Goal: Communication & Community: Answer question/provide support

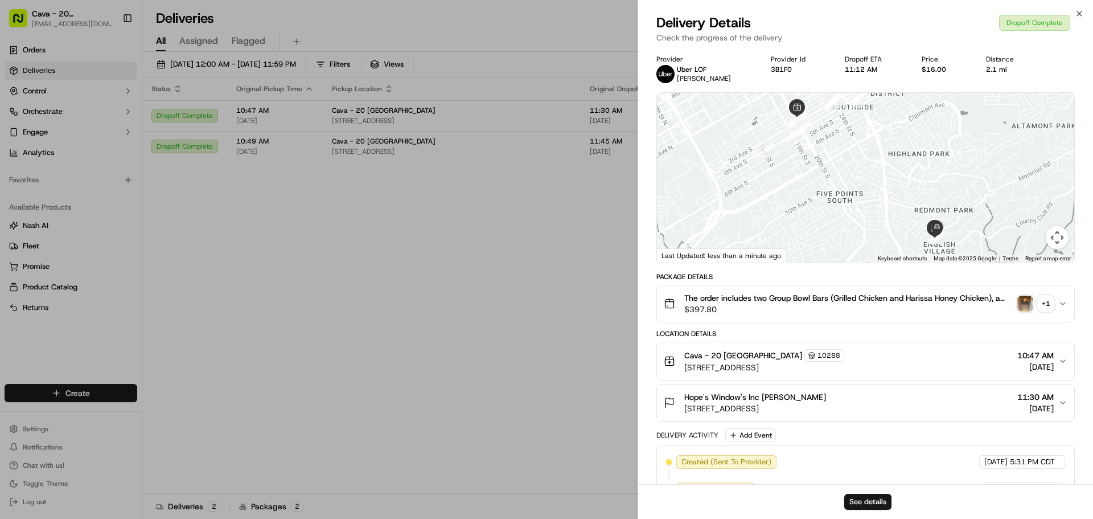
scroll to position [192, 0]
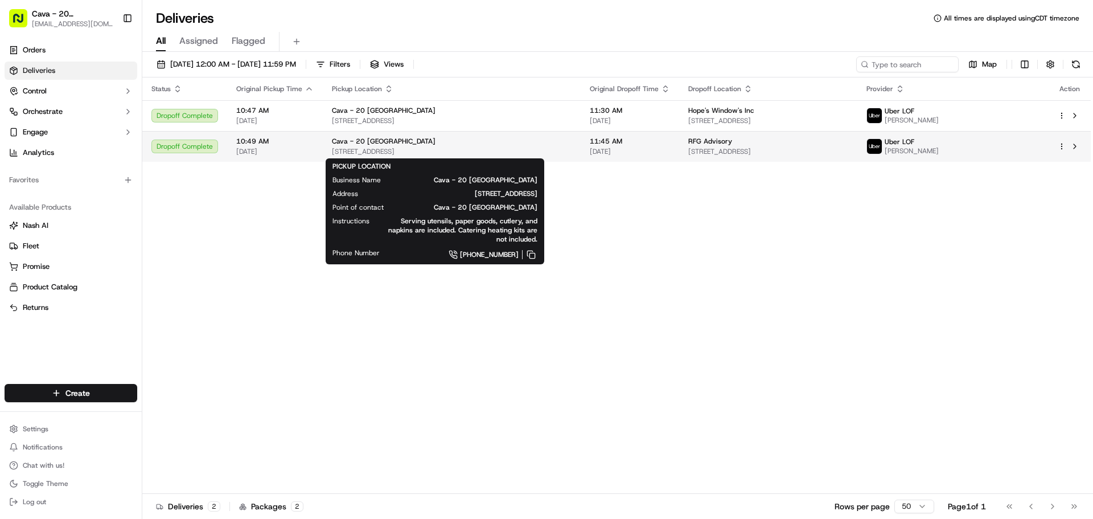
click at [359, 139] on span "Cava - 20 [GEOGRAPHIC_DATA]" at bounding box center [384, 141] width 104 height 9
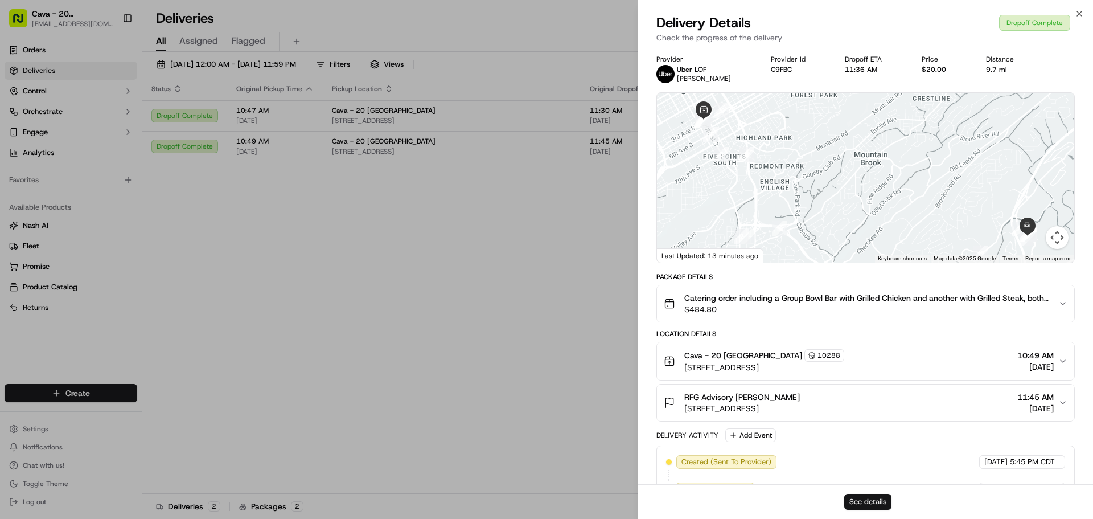
click at [876, 505] on button "See details" at bounding box center [867, 501] width 47 height 16
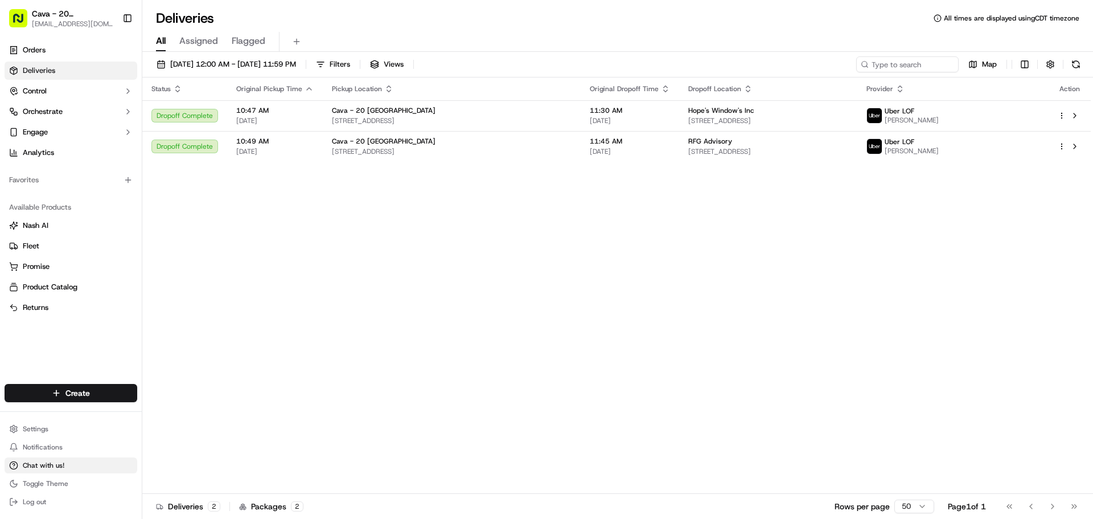
click at [65, 462] on button "Chat with us!" at bounding box center [71, 465] width 133 height 16
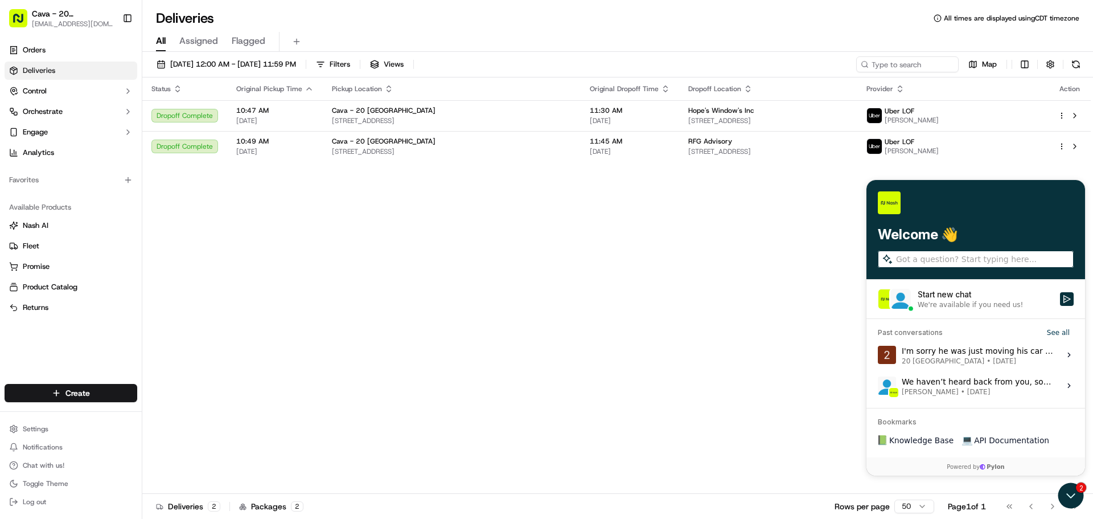
click at [989, 362] on span "20 [GEOGRAPHIC_DATA] • [DATE]" at bounding box center [977, 360] width 151 height 9
click at [878, 355] on button "View issue" at bounding box center [877, 355] width 1 height 1
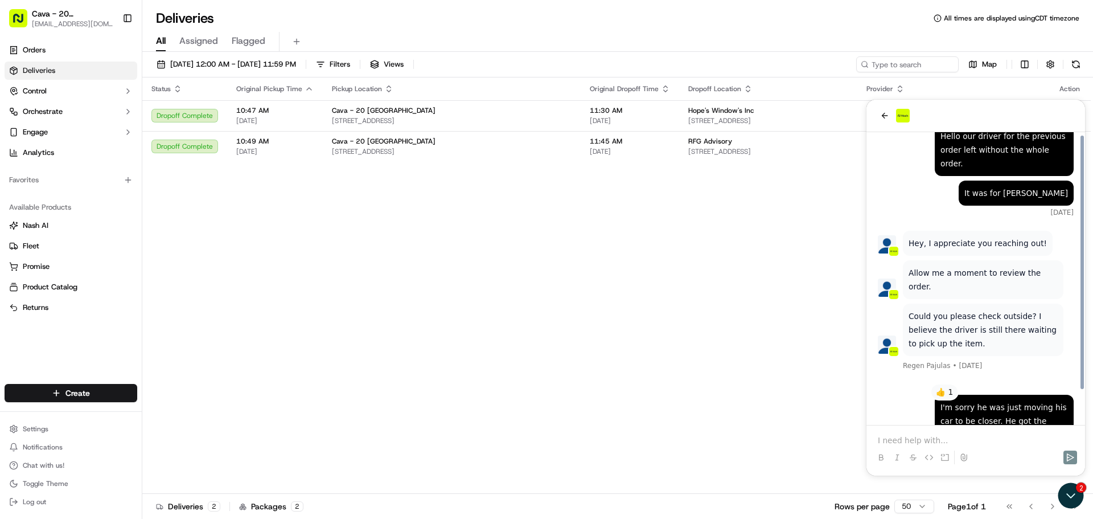
scroll to position [38, 0]
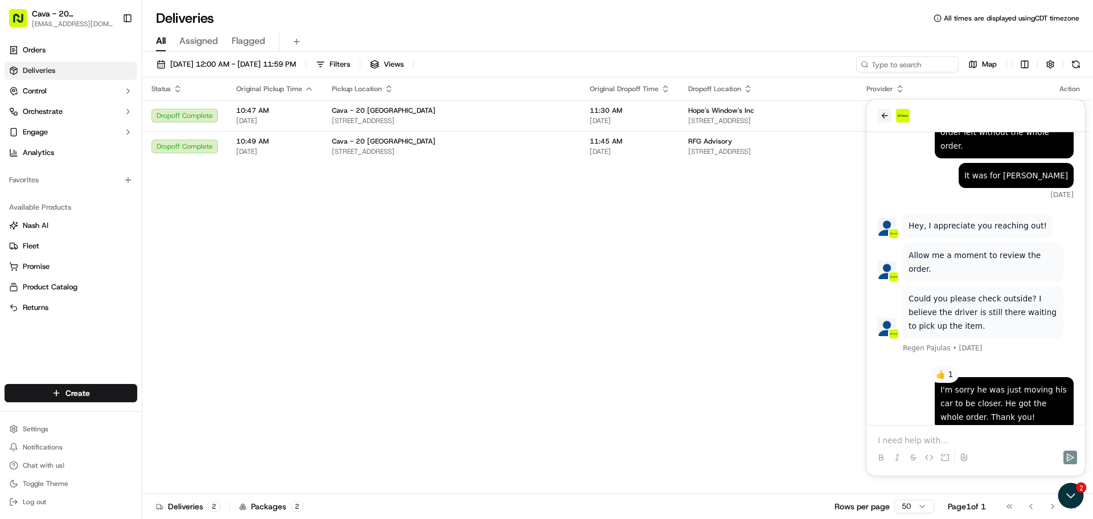
click at [890, 112] on button "back" at bounding box center [885, 116] width 14 height 14
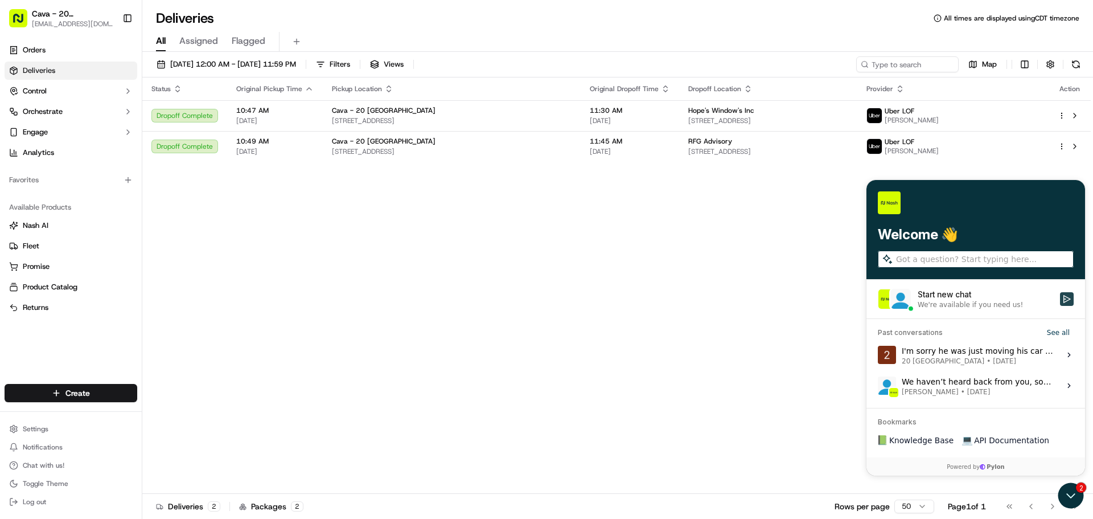
click at [1067, 303] on button "Start new chat We're available if you need us!" at bounding box center [1067, 299] width 14 height 14
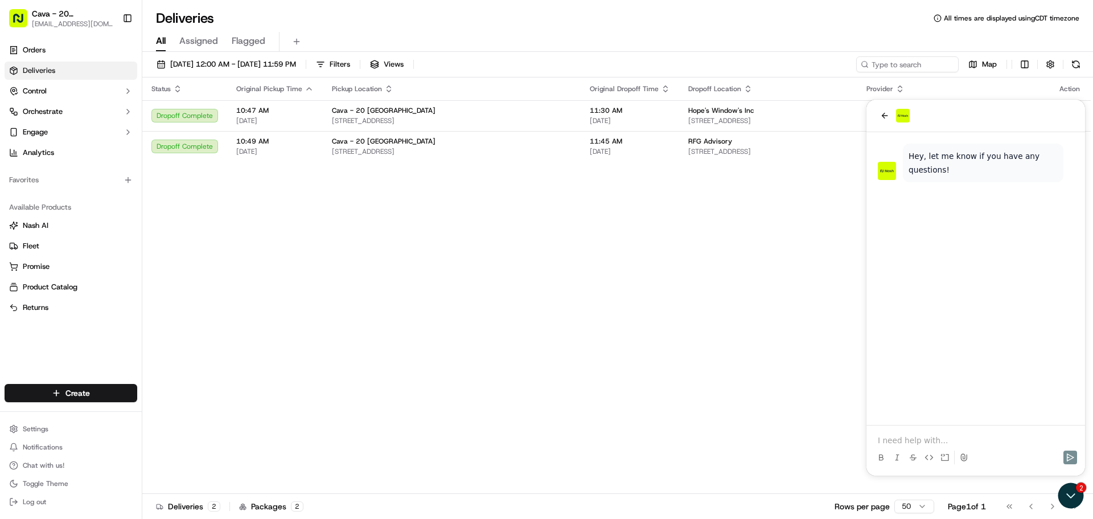
click at [947, 438] on p at bounding box center [976, 439] width 196 height 11
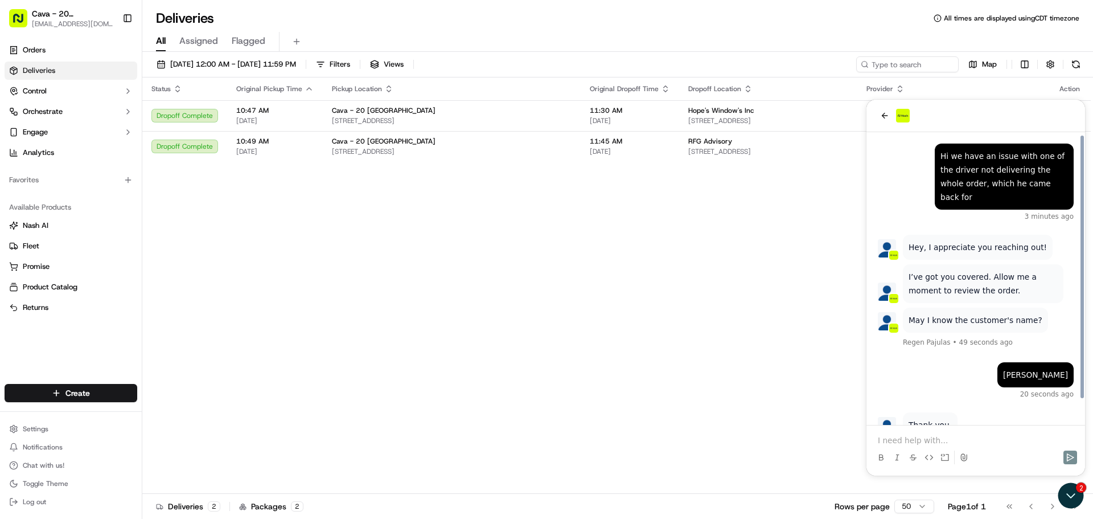
scroll to position [26, 0]
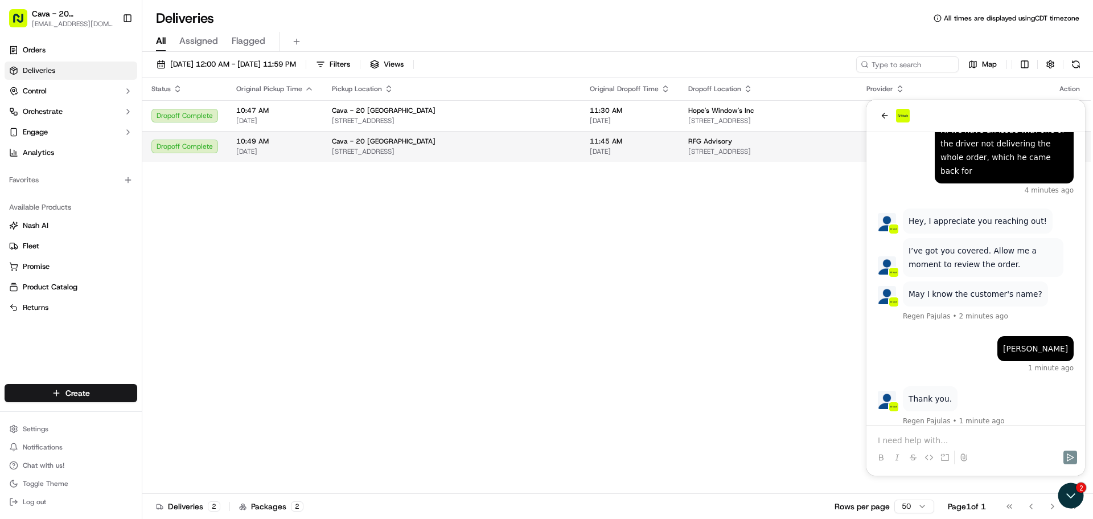
click at [763, 153] on span "[STREET_ADDRESS]" at bounding box center [768, 151] width 160 height 9
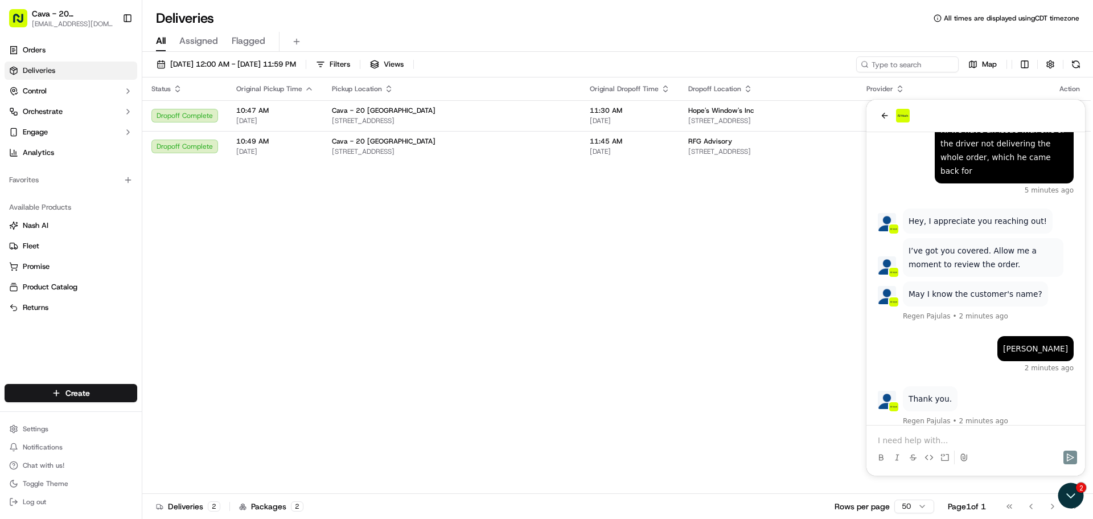
click at [914, 438] on p at bounding box center [976, 439] width 196 height 11
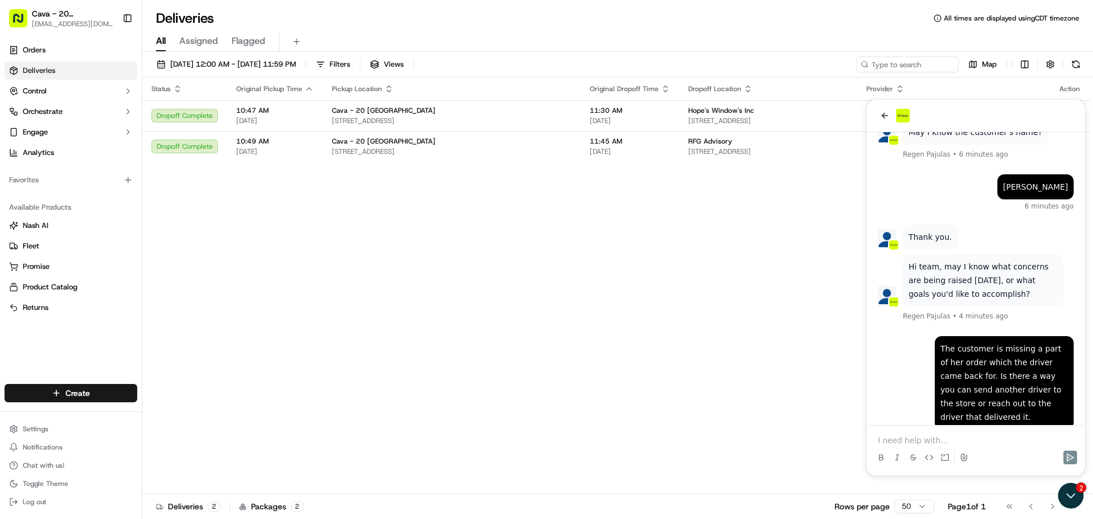
scroll to position [311, 0]
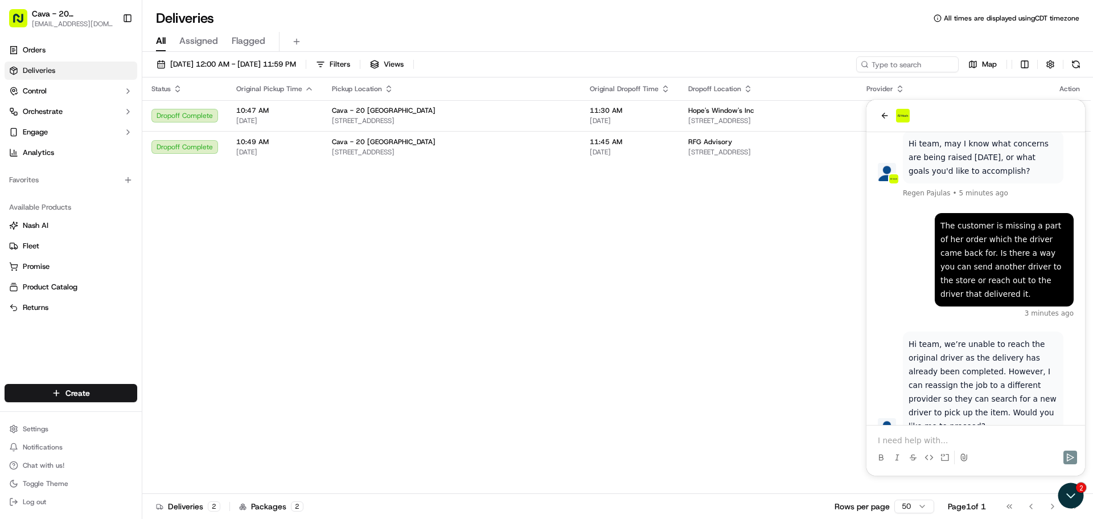
click at [983, 437] on p at bounding box center [976, 439] width 196 height 11
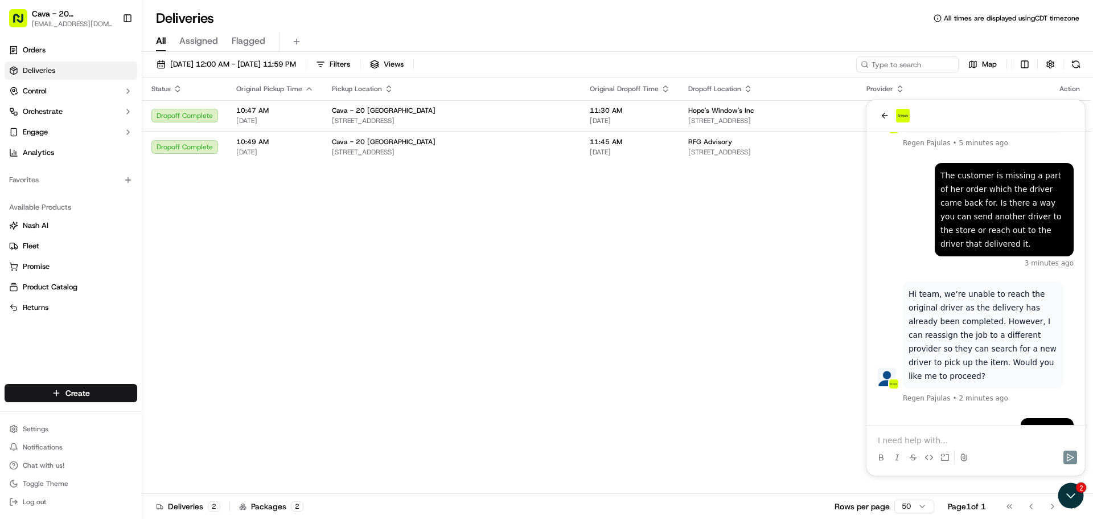
scroll to position [415, 0]
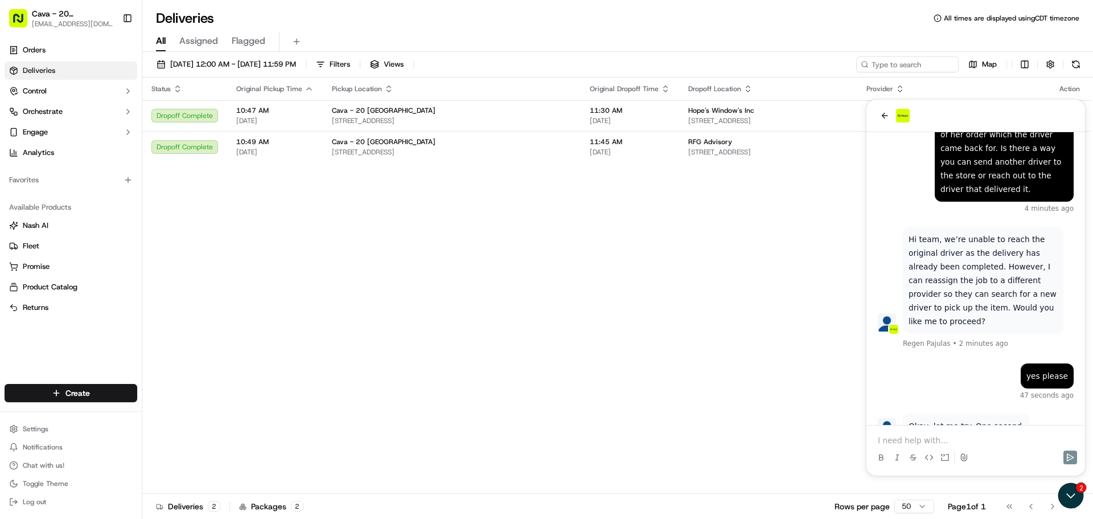
click at [994, 419] on p "Okay, let me try. One second." at bounding box center [966, 426] width 116 height 14
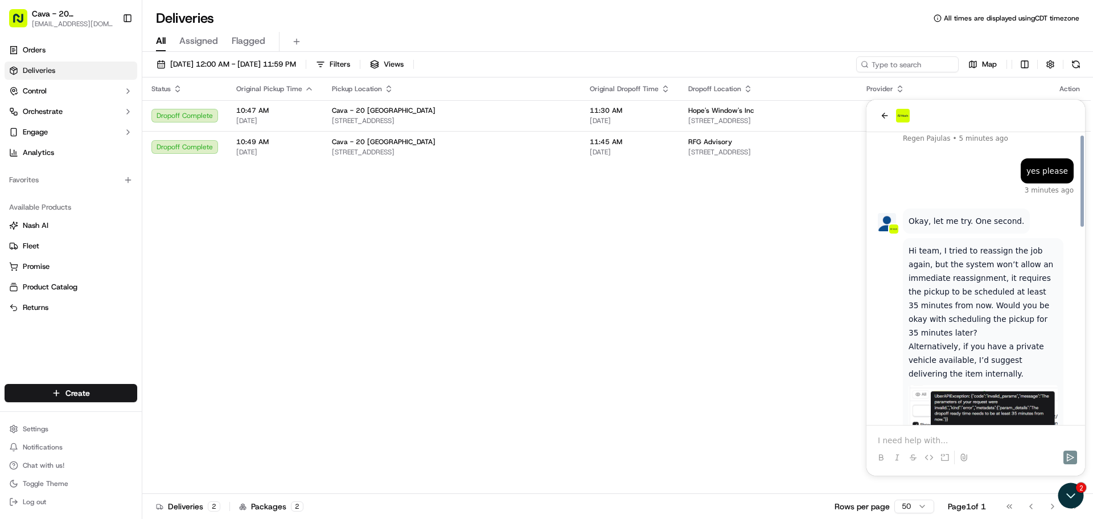
scroll to position [623, 0]
